Goal: Task Accomplishment & Management: Use online tool/utility

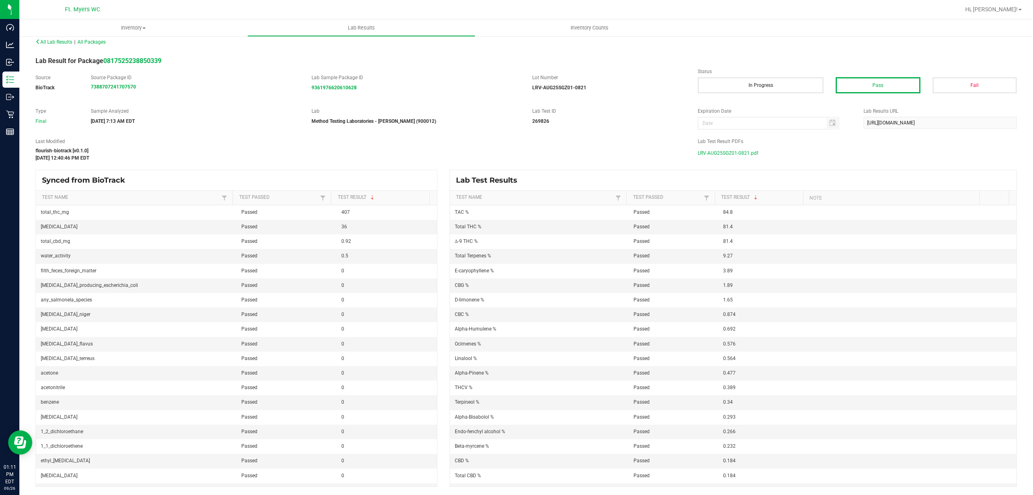
scroll to position [215, 0]
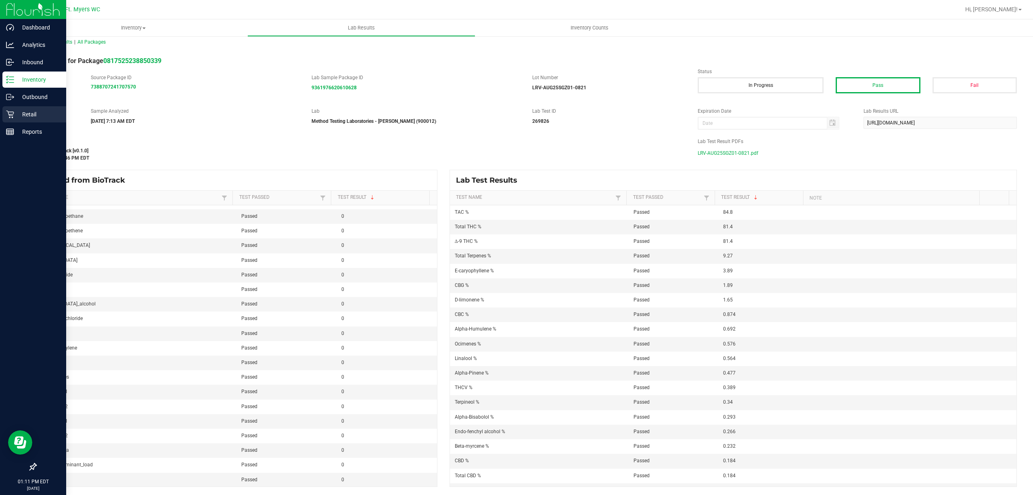
click at [38, 115] on p "Retail" at bounding box center [38, 114] width 48 height 10
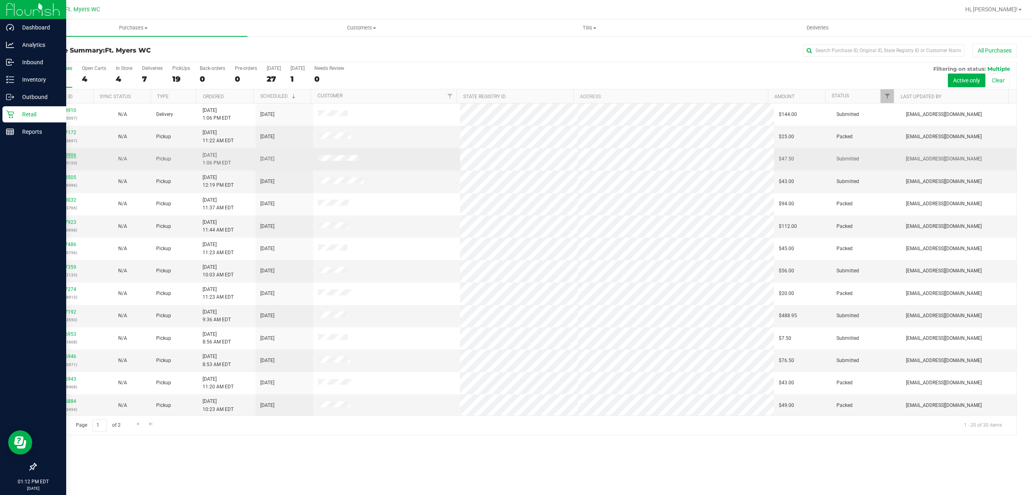
click at [58, 153] on link "12008906" at bounding box center [65, 155] width 23 height 6
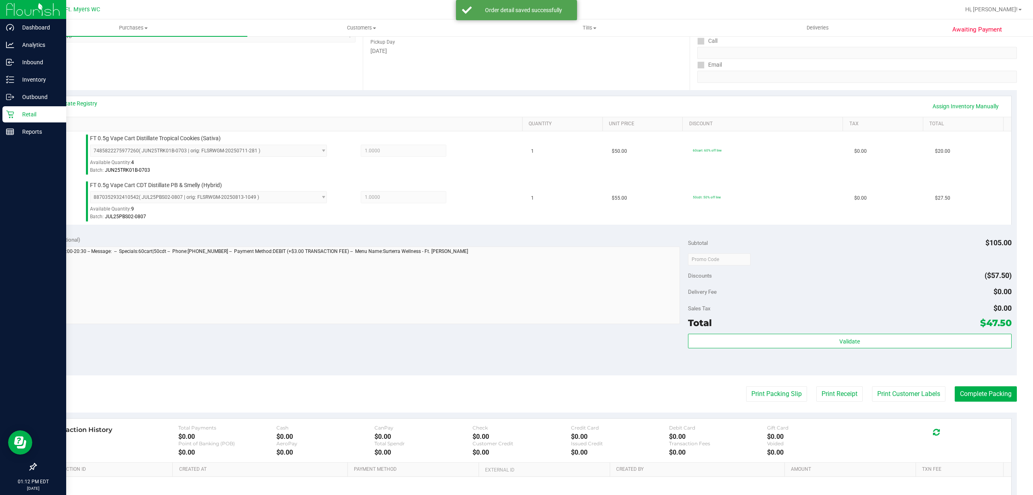
scroll to position [214, 0]
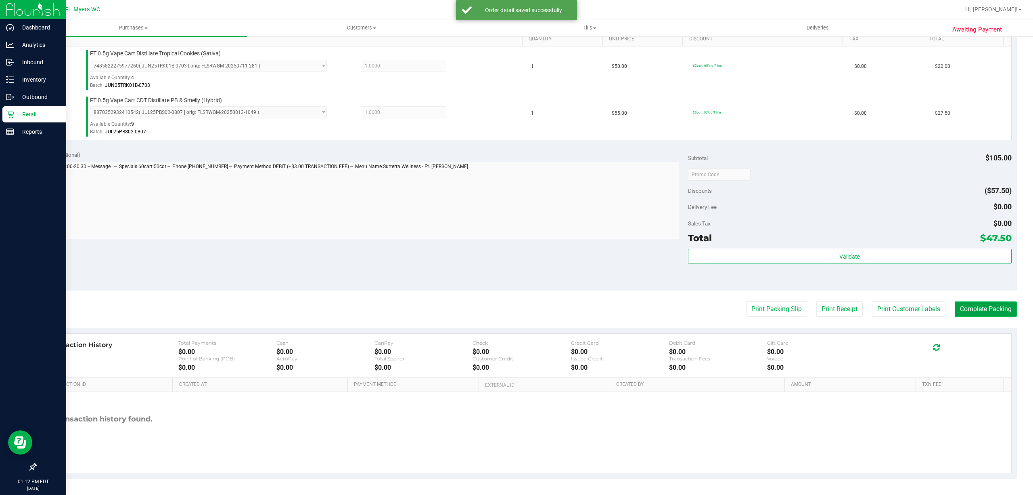
click at [979, 304] on button "Complete Packing" at bounding box center [986, 308] width 62 height 15
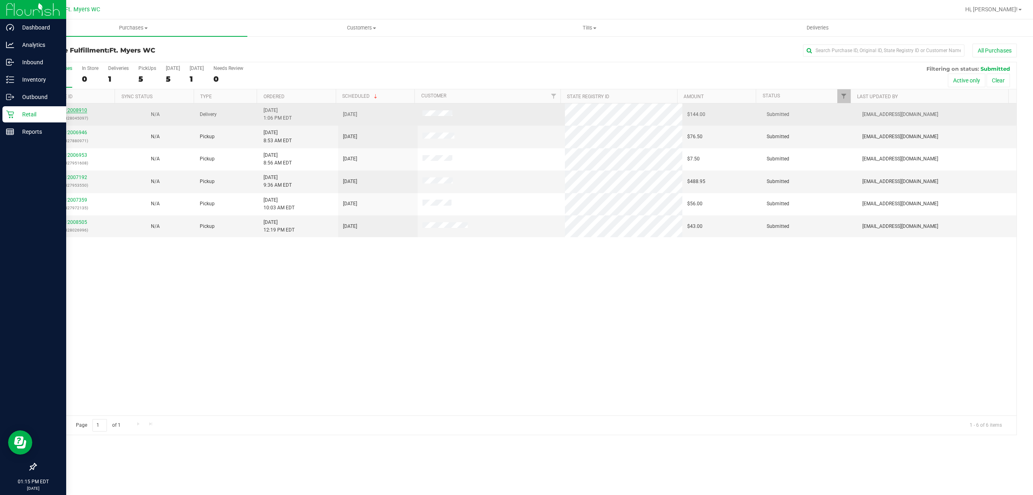
click at [79, 111] on link "12008910" at bounding box center [76, 110] width 23 height 6
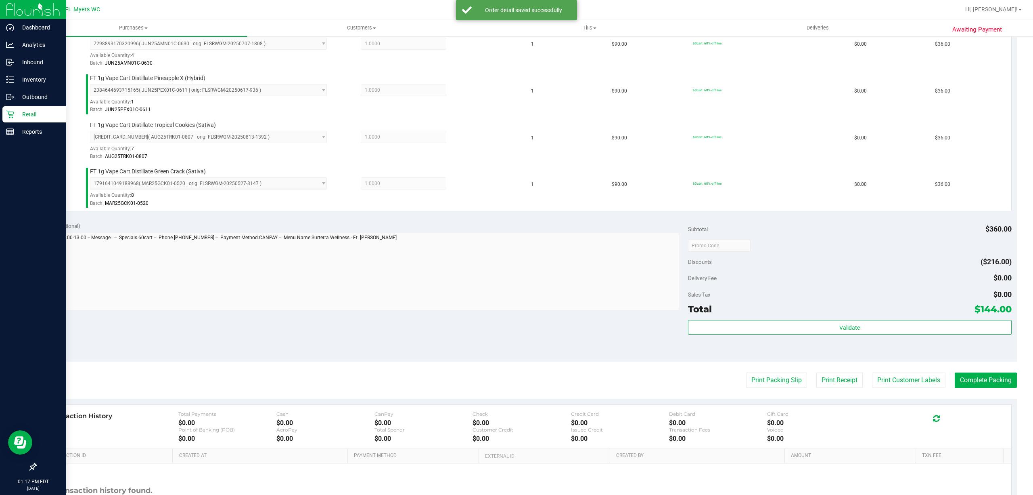
scroll to position [308, 0]
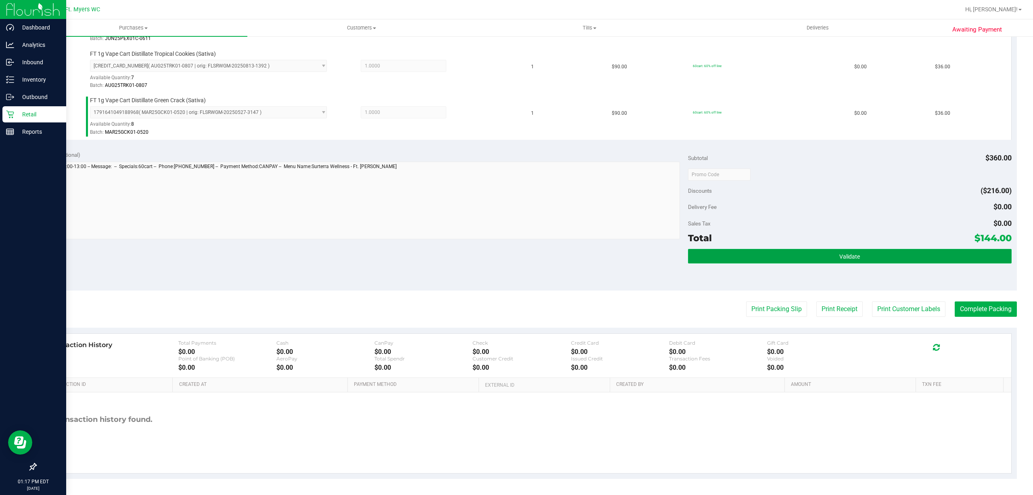
click at [718, 254] on button "Validate" at bounding box center [850, 256] width 324 height 15
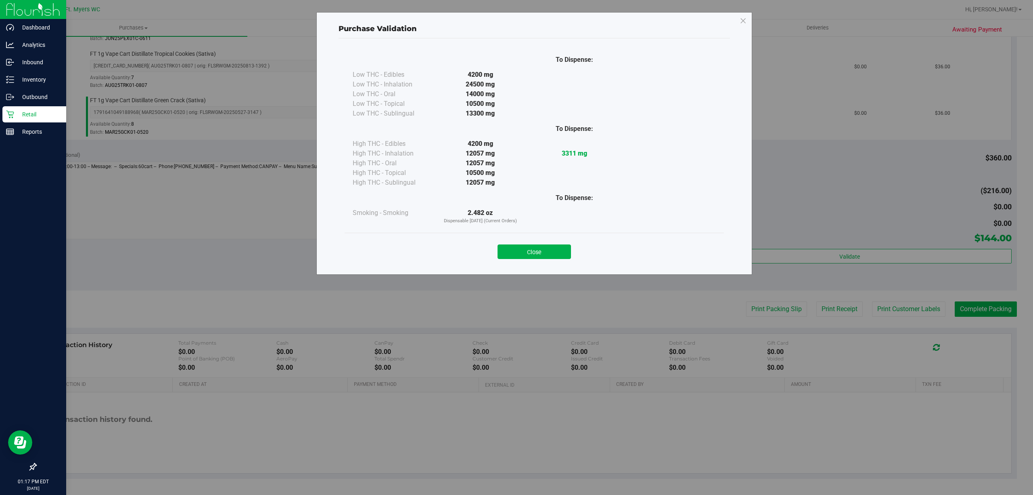
click at [514, 263] on div "Close" at bounding box center [534, 249] width 379 height 33
click at [525, 249] on button "Close" at bounding box center [534, 251] width 73 height 15
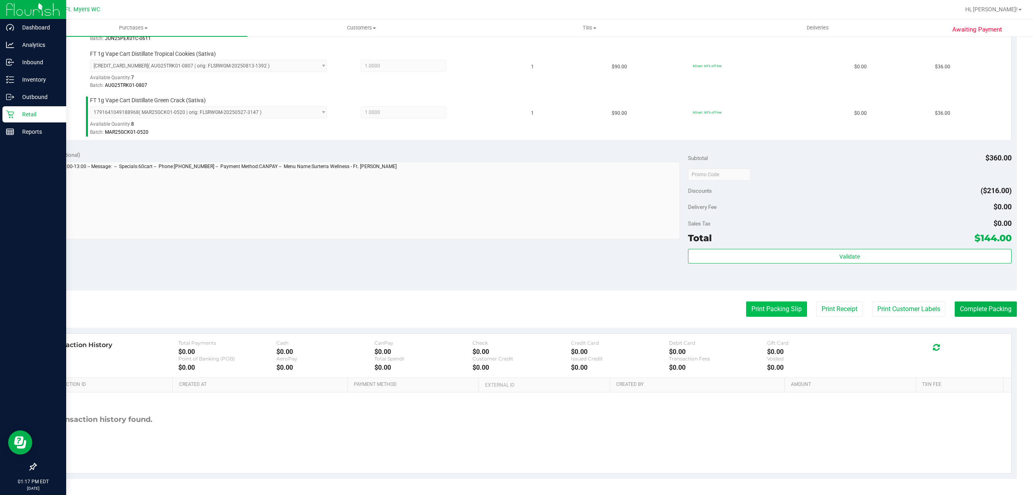
click at [753, 310] on button "Print Packing Slip" at bounding box center [776, 308] width 61 height 15
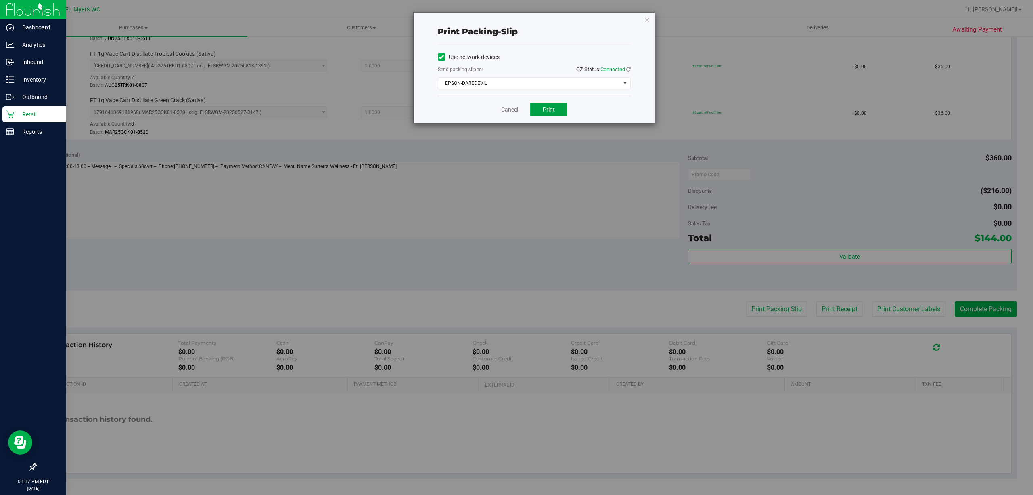
click at [541, 112] on button "Print" at bounding box center [548, 110] width 37 height 14
click at [506, 105] on link "Cancel" at bounding box center [509, 109] width 17 height 8
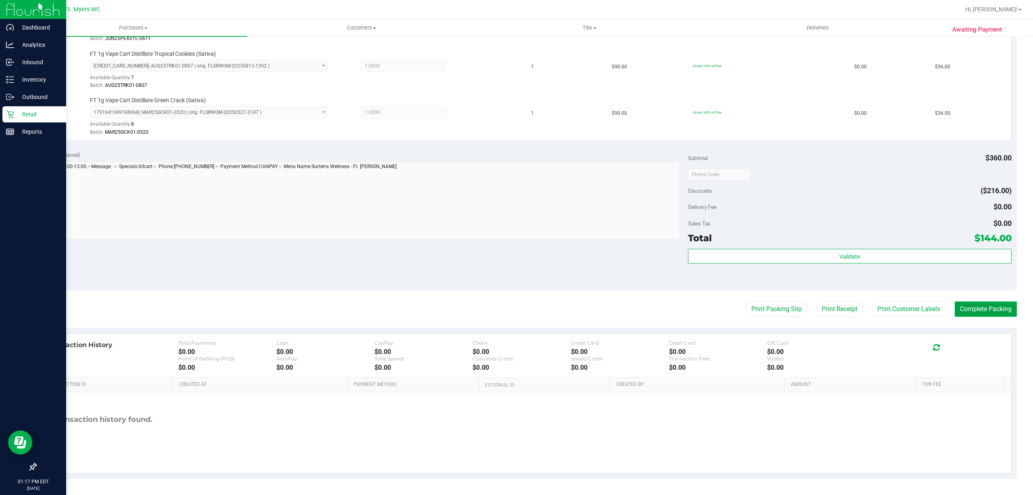
click at [977, 304] on button "Complete Packing" at bounding box center [986, 308] width 62 height 15
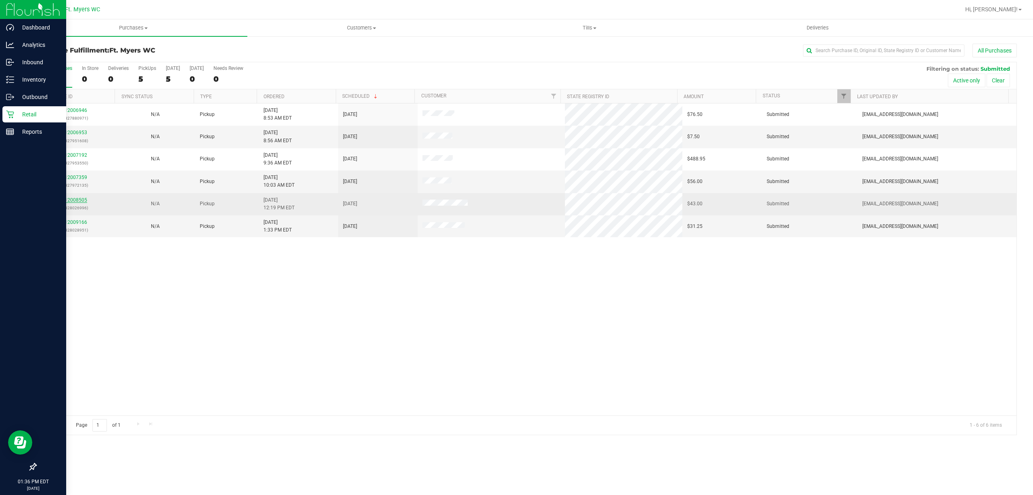
click at [69, 197] on link "12008505" at bounding box center [76, 200] width 23 height 6
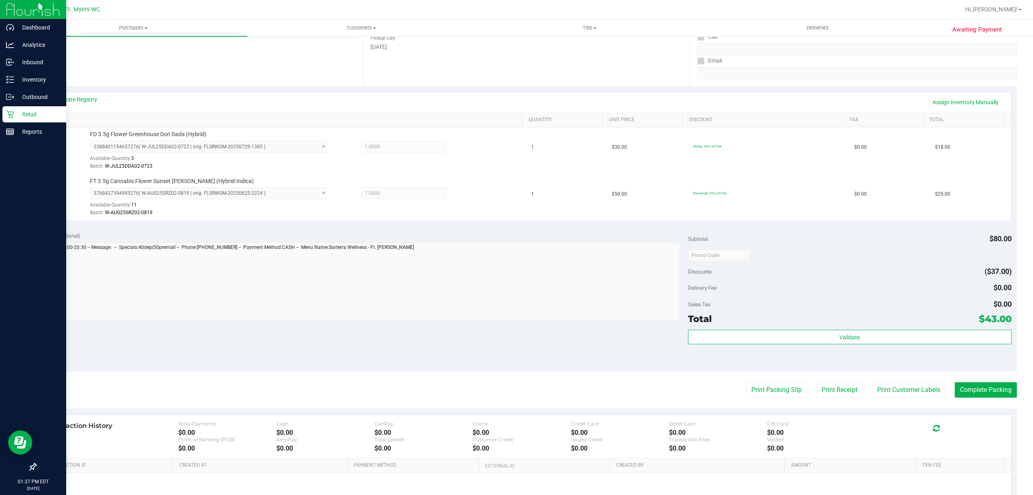
scroll to position [214, 0]
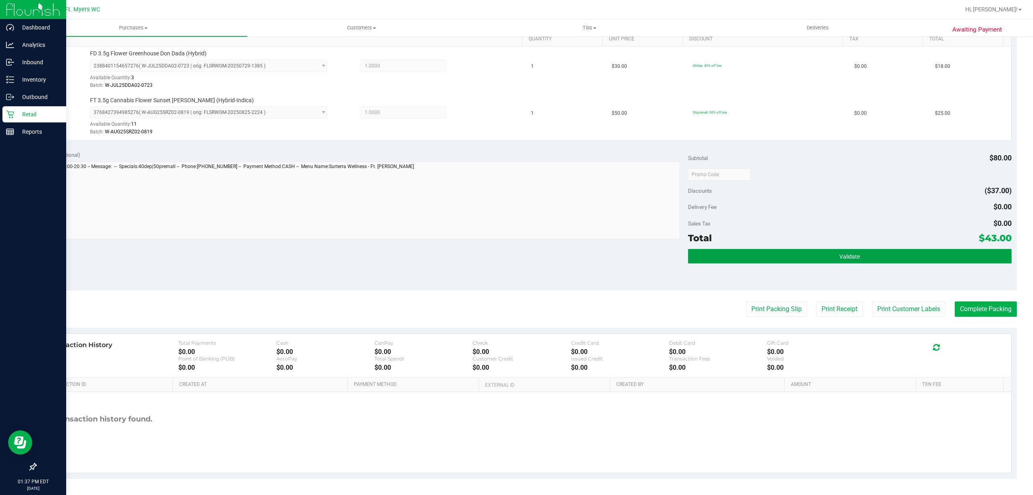
click at [872, 254] on button "Validate" at bounding box center [850, 256] width 324 height 15
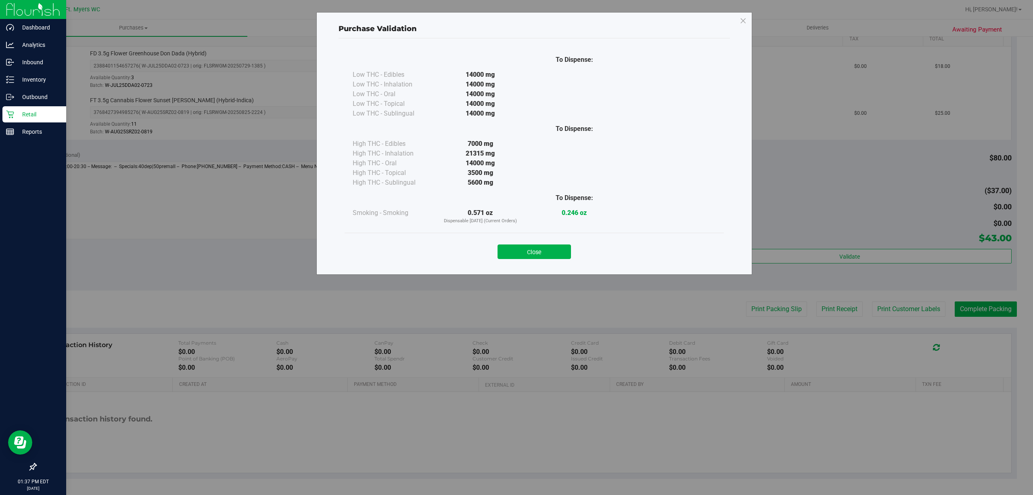
click at [545, 259] on div "Close" at bounding box center [534, 249] width 379 height 33
click at [548, 256] on button "Close" at bounding box center [534, 251] width 73 height 15
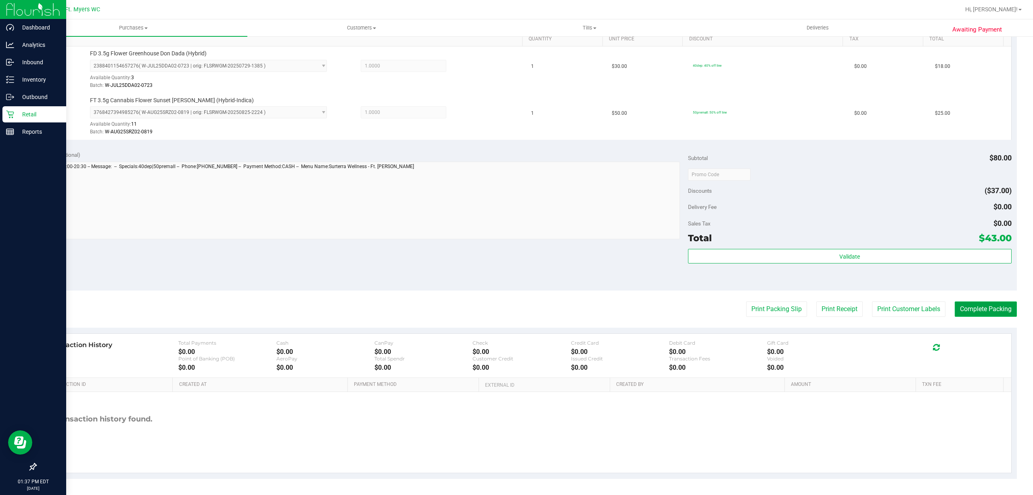
click at [979, 304] on button "Complete Packing" at bounding box center [986, 308] width 62 height 15
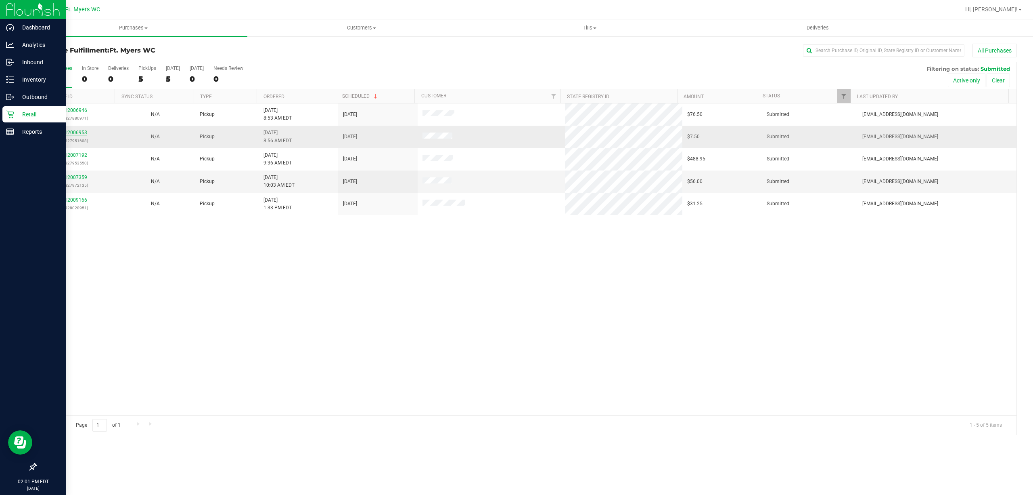
click at [76, 135] on link "12006953" at bounding box center [76, 133] width 23 height 6
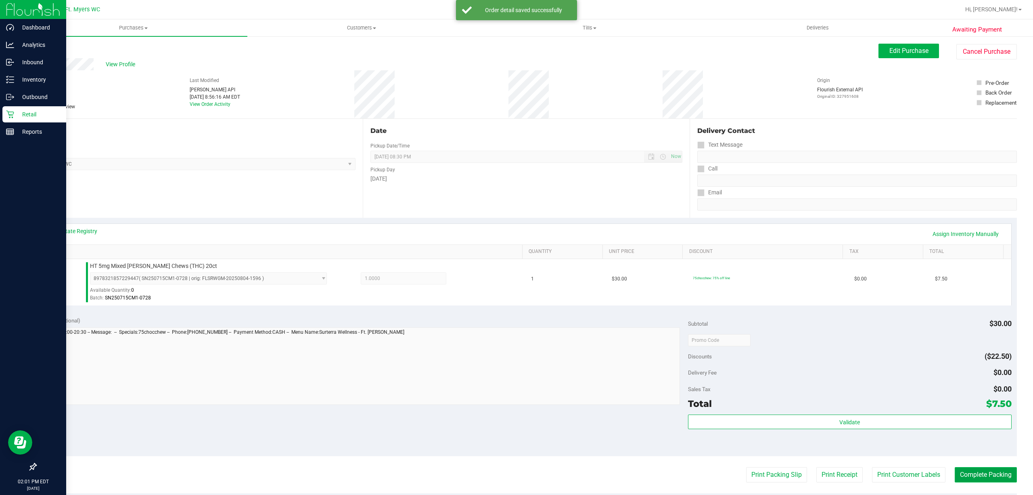
click at [984, 474] on button "Complete Packing" at bounding box center [986, 474] width 62 height 15
